Goal: Information Seeking & Learning: Learn about a topic

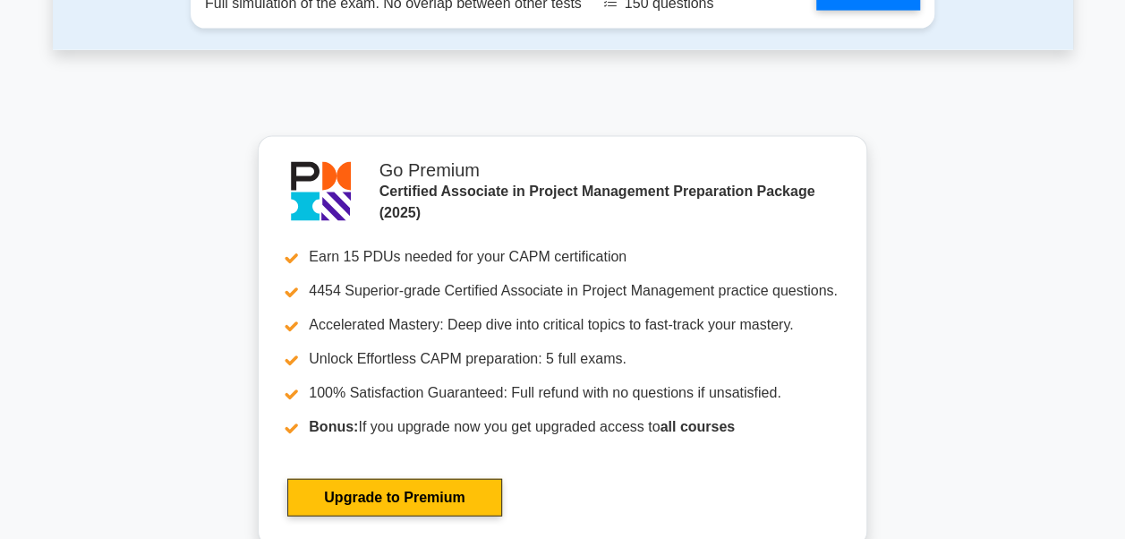
scroll to position [5834, 0]
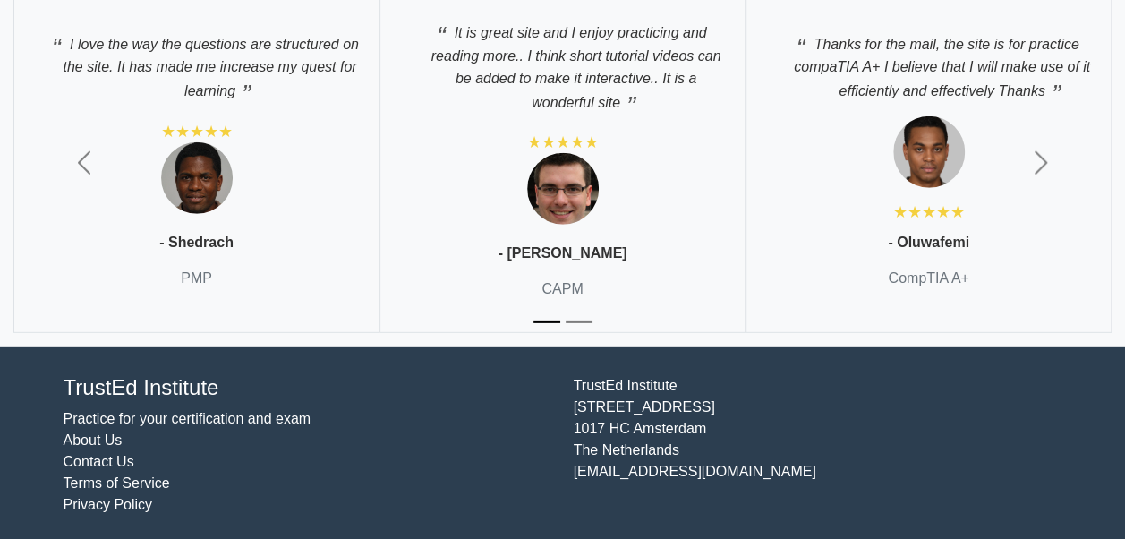
click at [953, 131] on img at bounding box center [929, 152] width 72 height 72
click at [1039, 158] on span "button" at bounding box center [1041, 163] width 29 height 29
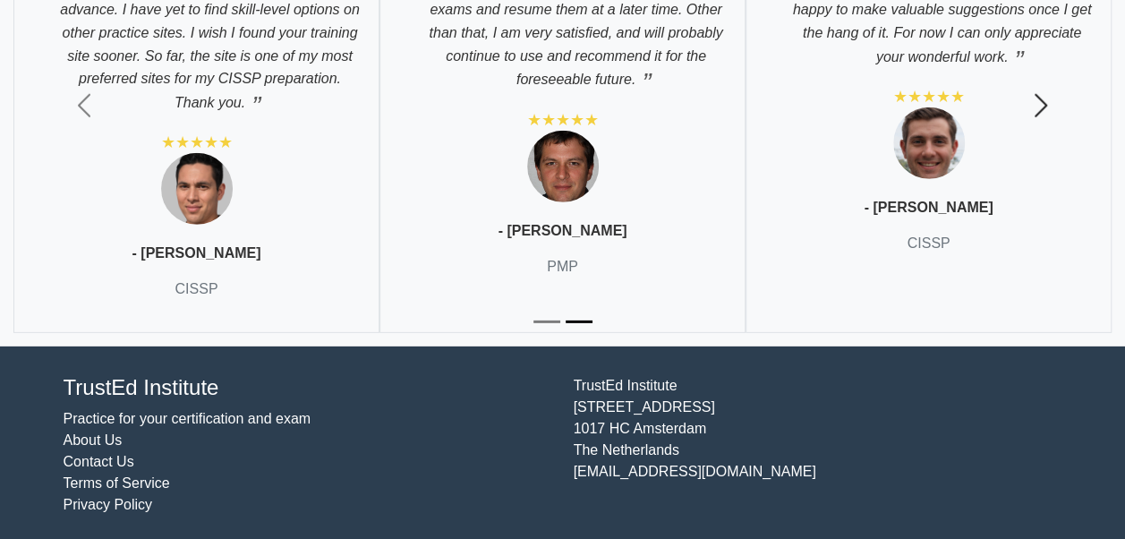
click at [1038, 104] on span "button" at bounding box center [1041, 105] width 29 height 29
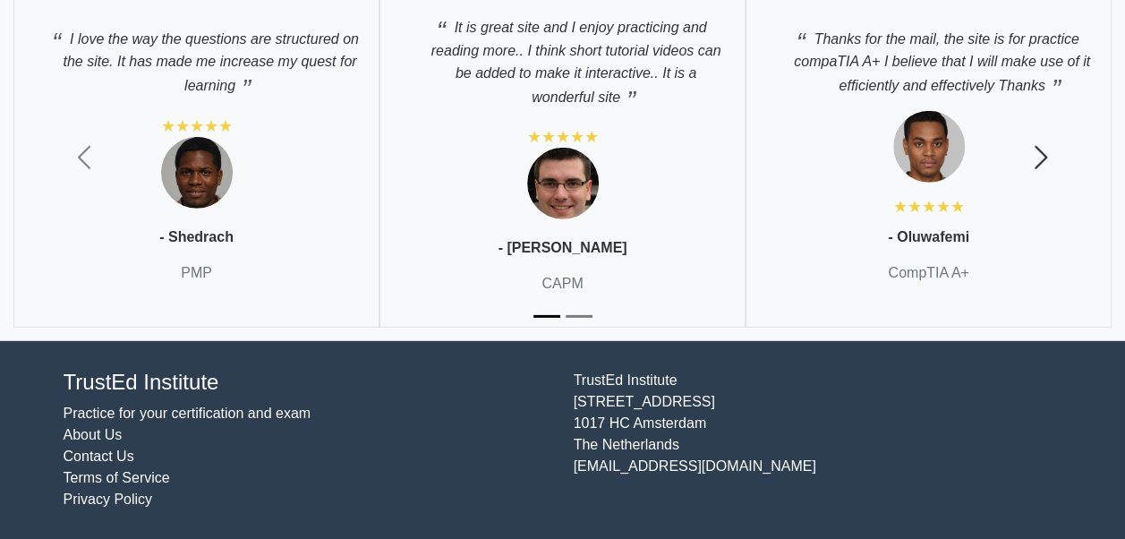
scroll to position [5834, 0]
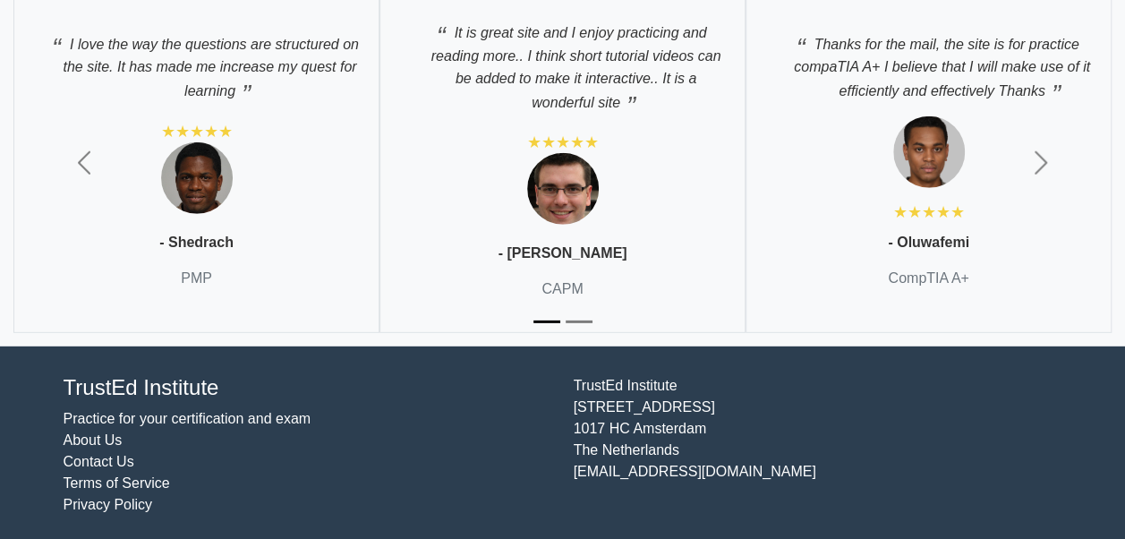
click at [926, 140] on img at bounding box center [929, 152] width 72 height 72
click at [927, 141] on img at bounding box center [929, 152] width 72 height 72
click at [927, 144] on img at bounding box center [929, 152] width 72 height 72
click at [190, 154] on img at bounding box center [197, 178] width 72 height 72
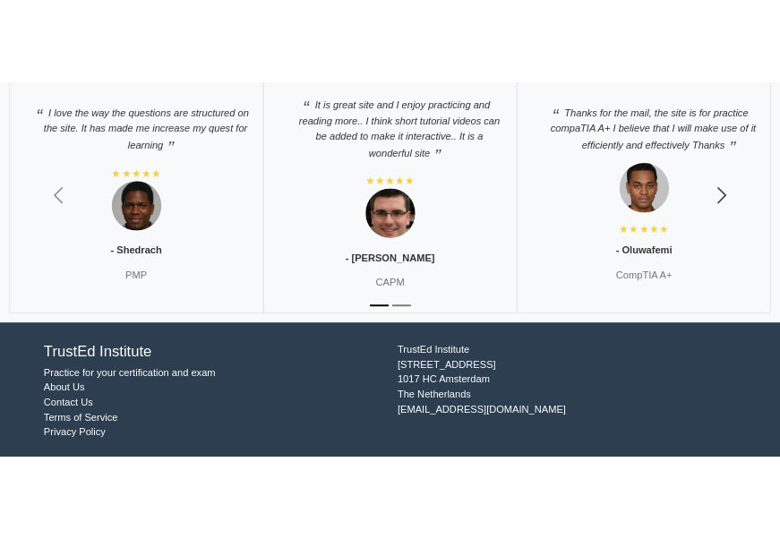
scroll to position [6602, 0]
